Goal: Transaction & Acquisition: Purchase product/service

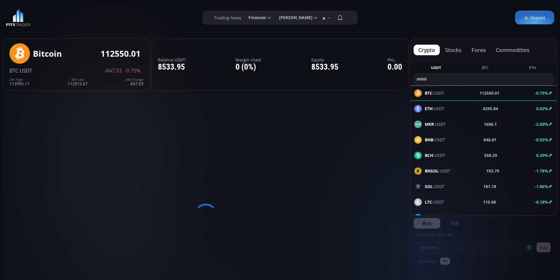
click at [132, 11] on div "**********" at bounding box center [280, 17] width 560 height 35
click at [263, 18] on span "Finances" at bounding box center [255, 18] width 22 height 12
click at [243, 18] on input "********" at bounding box center [243, 18] width 0 height 6
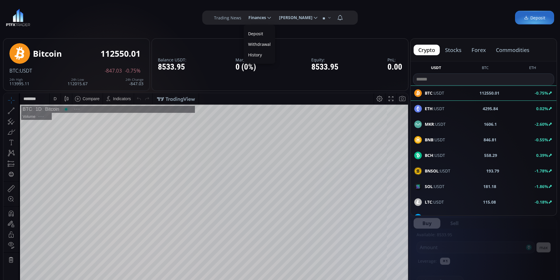
scroll to position [82, 0]
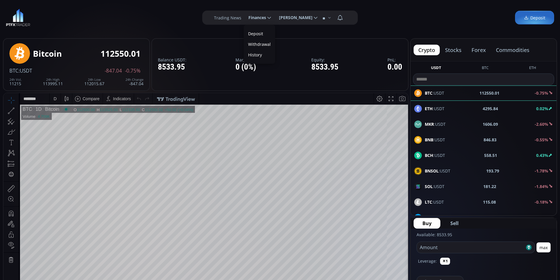
click at [261, 33] on link "Deposit" at bounding box center [259, 33] width 28 height 9
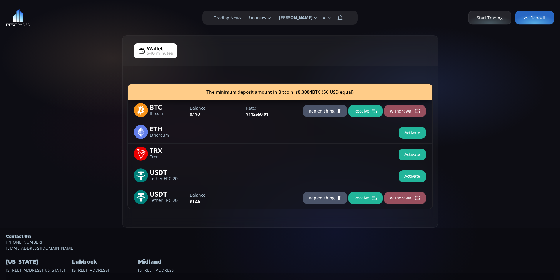
click at [69, 78] on div "Wallet 5-10 minutes The minimum deposit amount in Bitcoin is 0.0004 BTC (50 USD…" at bounding box center [280, 131] width 560 height 192
click at [90, 68] on div "Wallet 5-10 minutes The minimum deposit amount in Bitcoin is 0.0004 BTC (50 USD…" at bounding box center [280, 131] width 560 height 192
click at [83, 80] on div "Wallet 5-10 minutes The minimum deposit amount in Bitcoin is 0.0004 BTC (50 USD…" at bounding box center [280, 131] width 560 height 192
click at [328, 200] on button "Replenishing" at bounding box center [325, 198] width 44 height 12
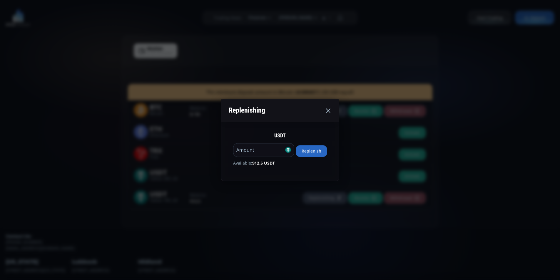
click at [313, 145] on button "Replenish" at bounding box center [310, 151] width 31 height 12
click at [43, 98] on div "Replenishing USDT ***** Amount Replenish Available: 0 USDT" at bounding box center [280, 140] width 560 height 280
click at [85, 68] on div "Wallet 5-10 minutes The minimum deposit amount in Bitcoin is 0.0004 BTC (50 USD…" at bounding box center [280, 131] width 560 height 192
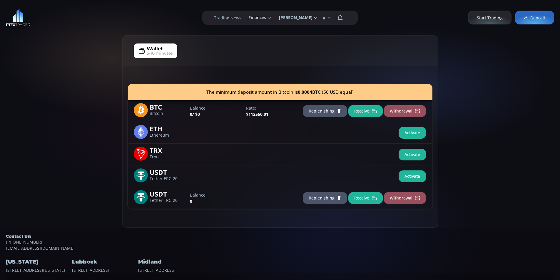
click at [67, 103] on div "Wallet 5-10 minutes The minimum deposit amount in Bitcoin is 0.0004 BTC (50 USD…" at bounding box center [280, 131] width 560 height 192
click at [98, 91] on div "Wallet 5-10 minutes The minimum deposit amount in Bitcoin is 0.0004 BTC (50 USD…" at bounding box center [280, 131] width 560 height 192
drag, startPoint x: 60, startPoint y: 89, endPoint x: 134, endPoint y: 160, distance: 103.0
click at [63, 97] on div "Wallet 5-10 minutes The minimum deposit amount in Bitcoin is 0.0004 BTC (50 USD…" at bounding box center [280, 131] width 560 height 192
drag, startPoint x: 125, startPoint y: 132, endPoint x: 88, endPoint y: 127, distance: 36.8
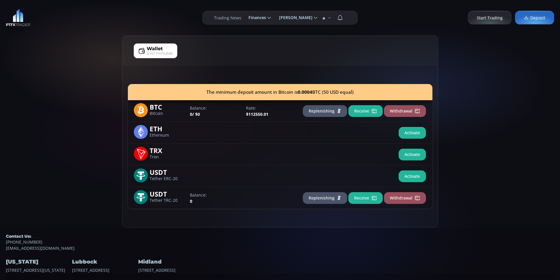
click at [124, 132] on div "The minimum deposit amount in Bitcoin is 0.0004 BTC (50 USD equal) BTC Bitcoin …" at bounding box center [279, 146] width 315 height 161
click at [87, 125] on div "Wallet 5-10 minutes The minimum deposit amount in Bitcoin is 0.0004 BTC (50 USD…" at bounding box center [280, 131] width 560 height 192
